Goal: Browse casually

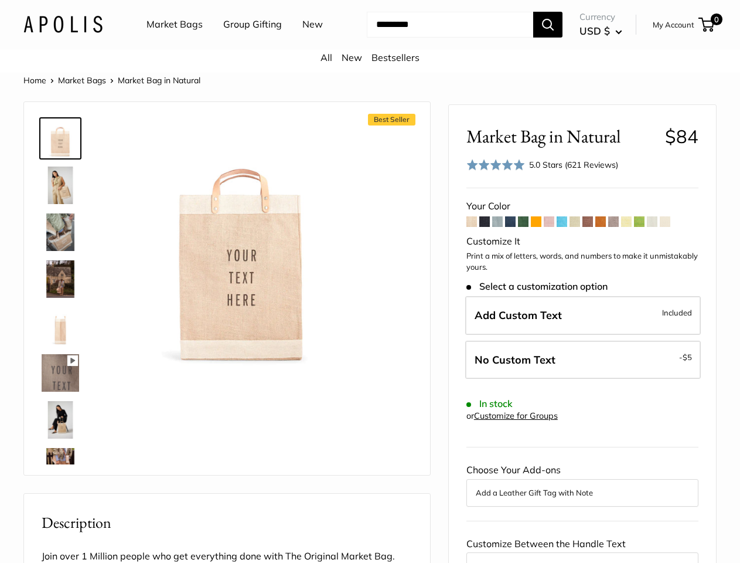
click at [370, 281] on div "Best Seller 13" wide, 18" high, 8" deep; handles: 3.5" Pause Play % buffered 00…" at bounding box center [227, 288] width 377 height 349
click at [370, 38] on input "Search..." at bounding box center [450, 25] width 166 height 26
click at [242, 43] on ul "Market Bags Group Gifting New" at bounding box center [245, 25] width 197 height 38
click at [440, 38] on input "Search..." at bounding box center [450, 25] width 166 height 26
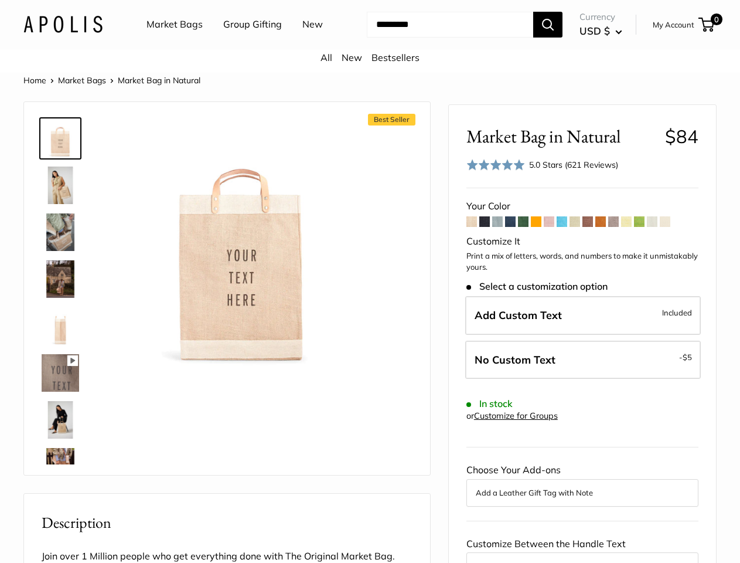
click at [370, 325] on div "Best Seller 13" wide, 18" high, 8" deep; handles: 3.5" Pause Play % buffered 00…" at bounding box center [227, 288] width 377 height 349
